Goal: Find specific page/section: Find specific page/section

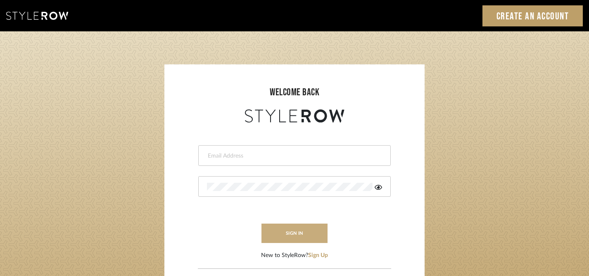
type input "[PERSON_NAME][EMAIL_ADDRESS][DOMAIN_NAME]"
click at [303, 230] on button "sign in" at bounding box center [294, 233] width 66 height 19
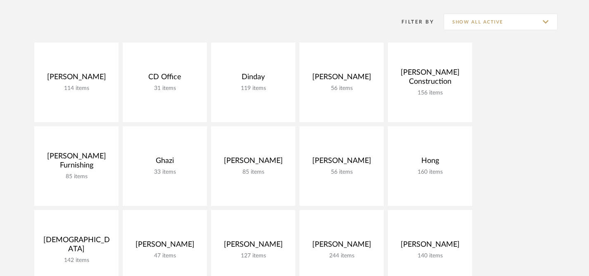
scroll to position [164, 0]
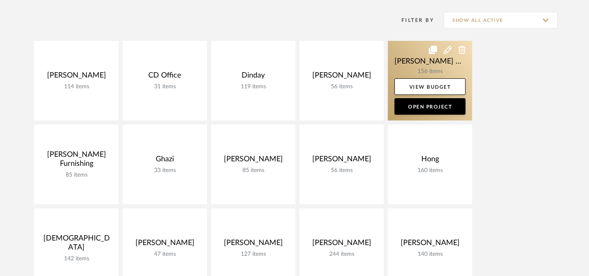
click at [401, 68] on link at bounding box center [430, 81] width 84 height 80
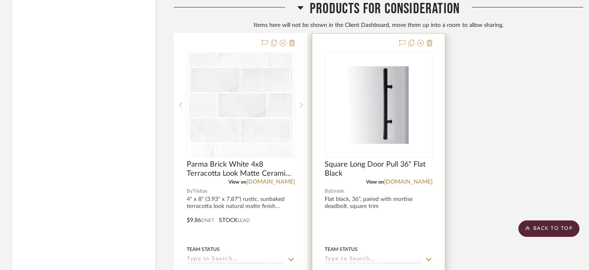
scroll to position [11052, 0]
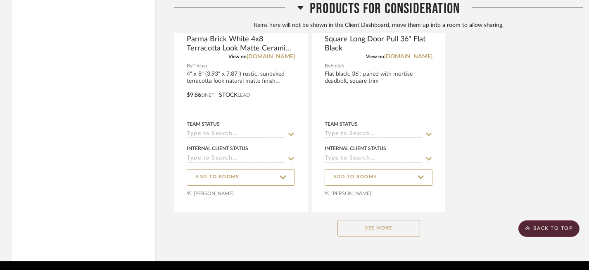
click at [373, 220] on button "See More" at bounding box center [378, 228] width 83 height 17
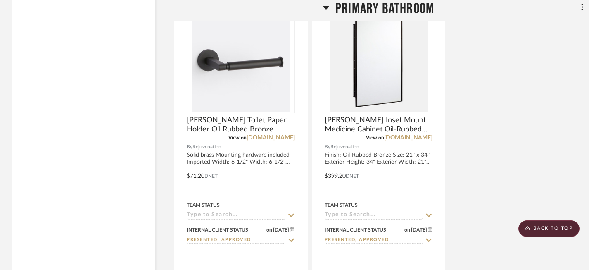
scroll to position [0, 0]
